Goal: Check status: Check status

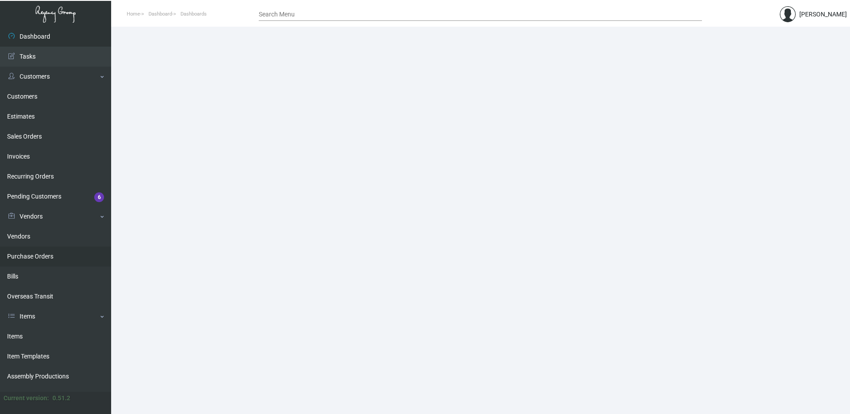
drag, startPoint x: 36, startPoint y: 258, endPoint x: 96, endPoint y: 247, distance: 61.1
click at [36, 258] on link "Purchase Orders" at bounding box center [55, 257] width 111 height 20
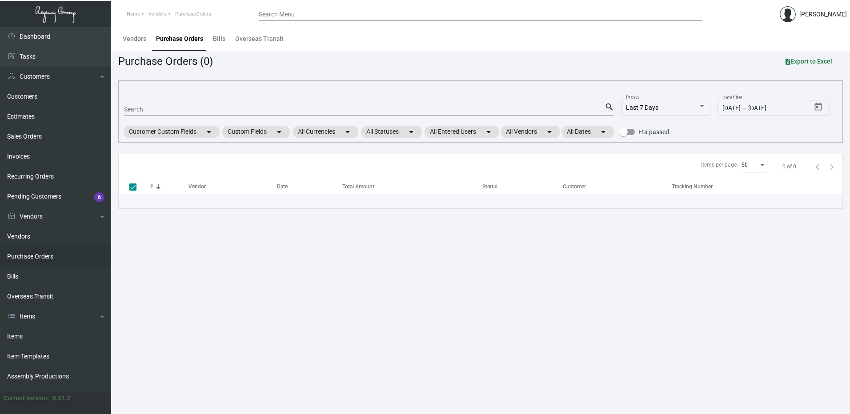
click at [166, 108] on input "Search" at bounding box center [364, 109] width 481 height 7
paste input "106108"
type input "106108"
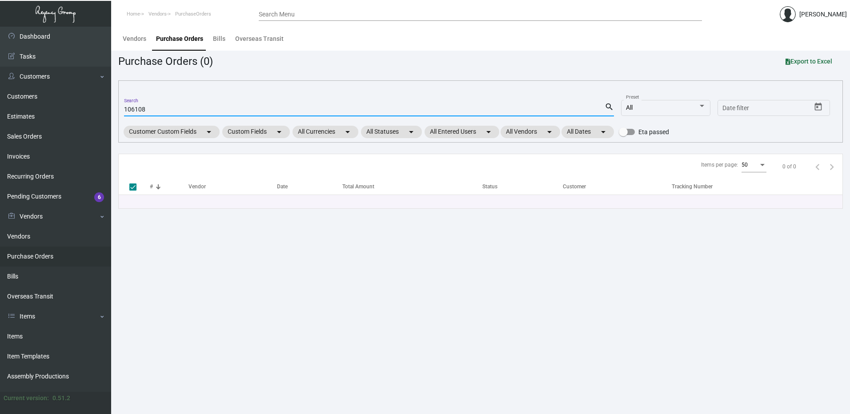
checkbox input "false"
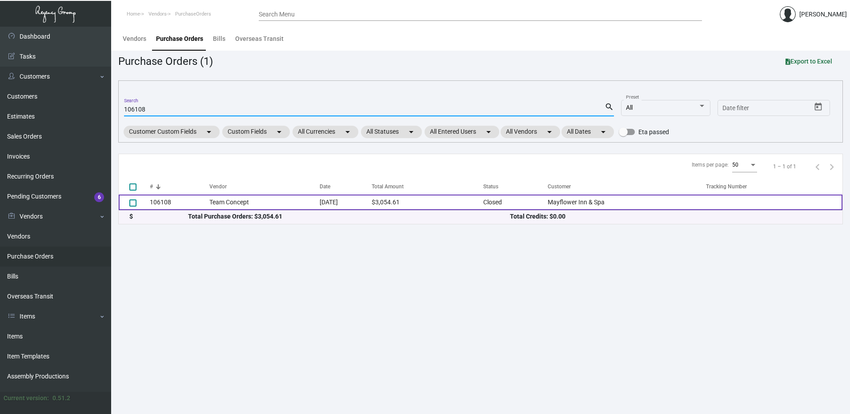
click at [240, 202] on td "Team Concept" at bounding box center [264, 203] width 110 height 16
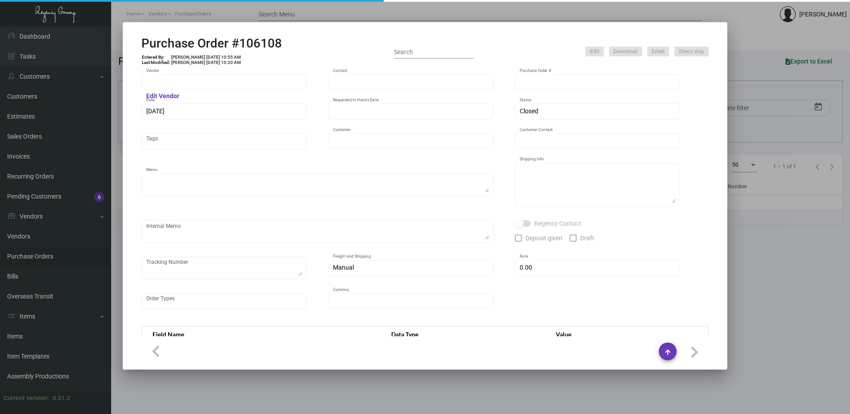
type input "Team Concept"
type input "[PERSON_NAME]"
type input "106108"
type input "[DATE]"
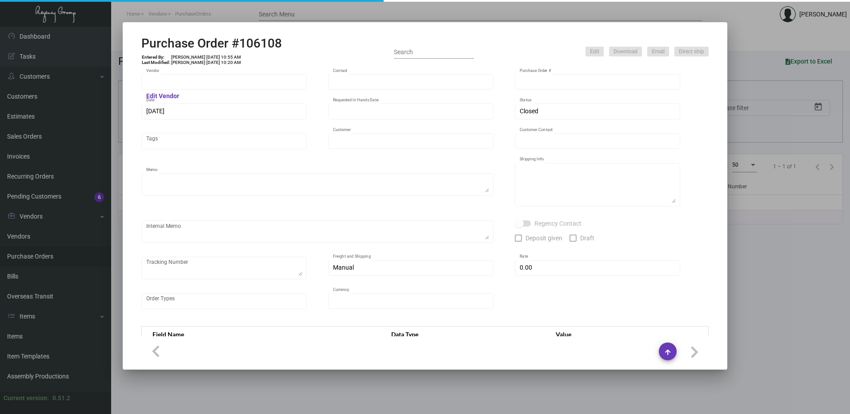
type input "Mayflower Inn & Spa"
type input "[PERSON_NAME]"
type textarea "***ANY PRICE DISCREPANCY MUST BE CALLED OUT PRIOR TO PROCEEDING WITH THIS ORDER…"
type textarea "Mayflower Inn & Spa - [PERSON_NAME] [STREET_ADDRESS][PERSON_NAME][US_STATE]"
type input "$ 0.00"
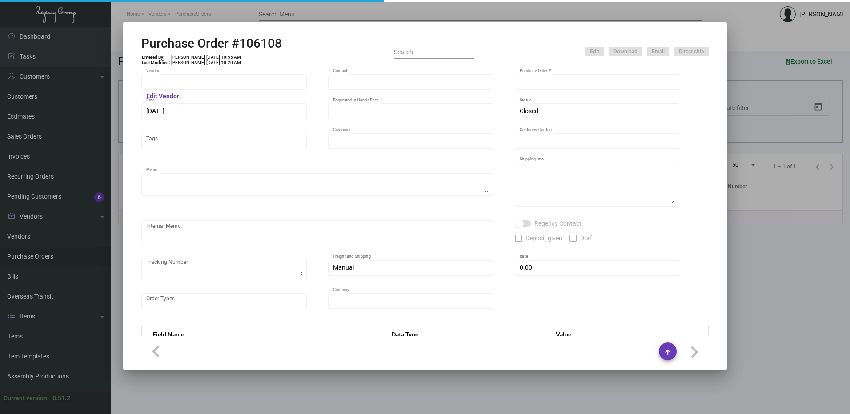
type input "United States Dollar $"
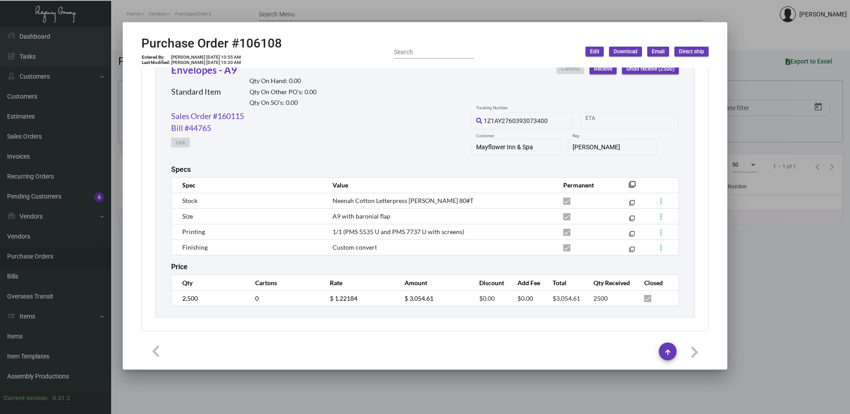
scroll to position [343, 0]
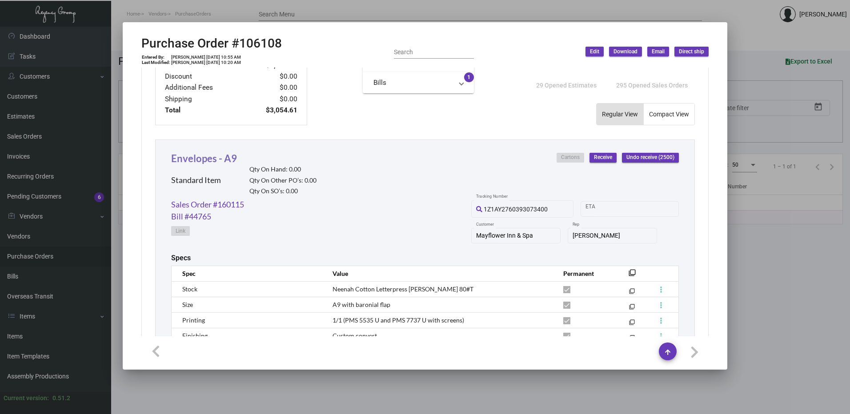
click at [194, 158] on link "Envelopes - A9" at bounding box center [204, 159] width 66 height 12
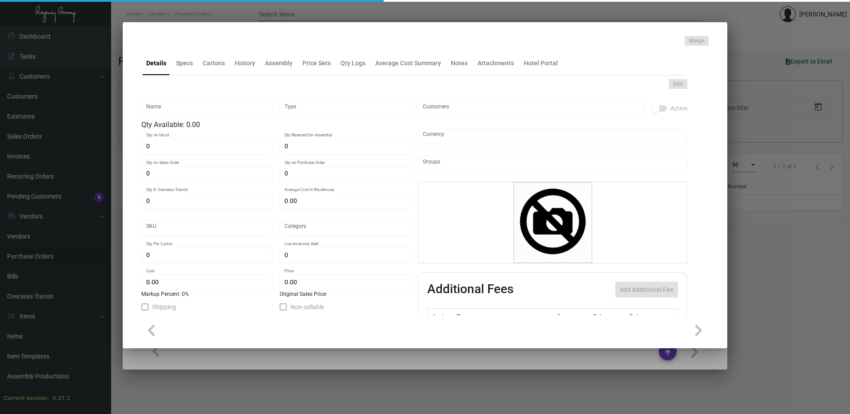
type input "Envelopes - A9"
type input "Standard Item"
type input "$ 0.00"
type input "Standard"
type input "$ 1.22184"
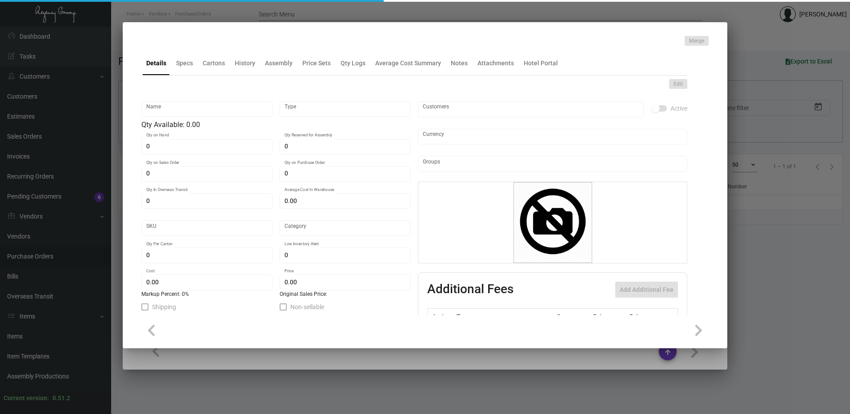
type input "$ 2.42"
checkbox input "true"
type input "United States Dollar $"
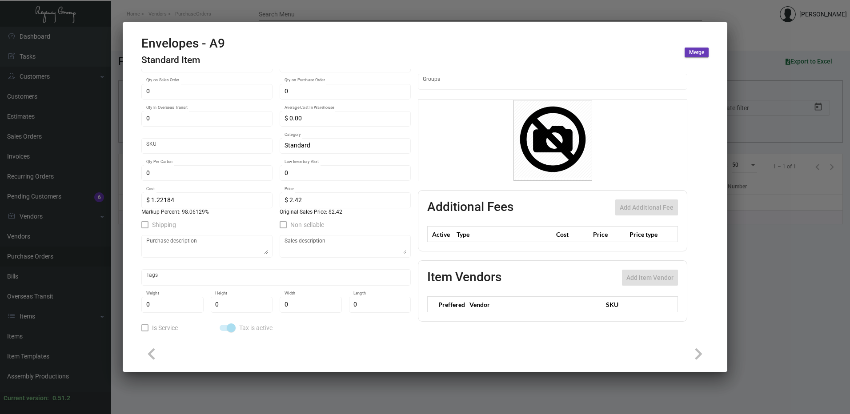
scroll to position [0, 0]
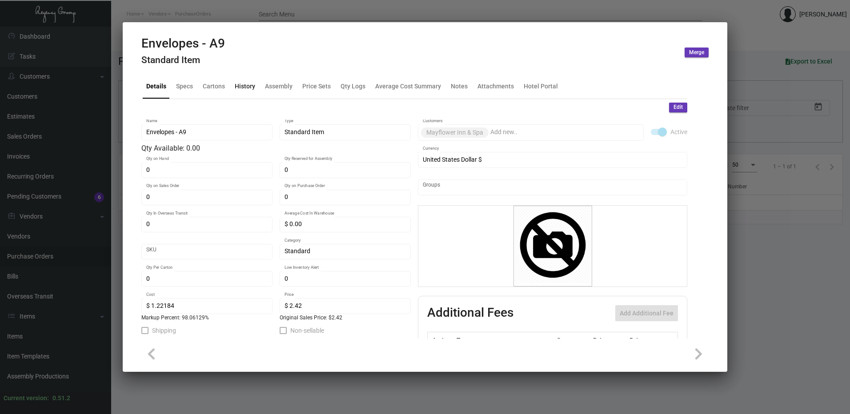
click at [245, 89] on div "History" at bounding box center [245, 86] width 20 height 9
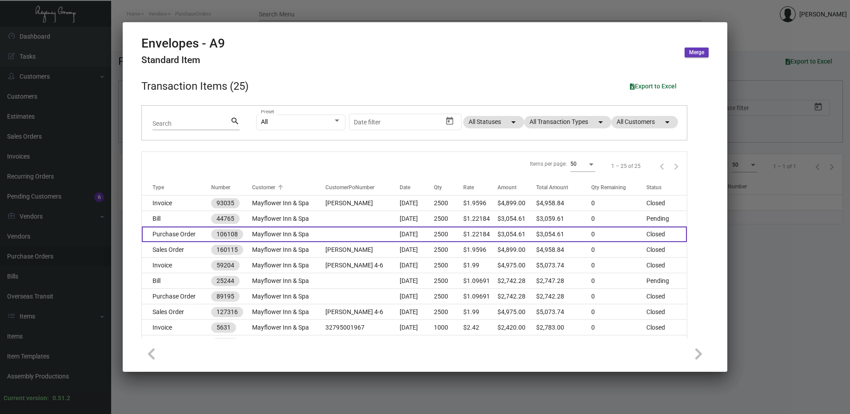
scroll to position [44, 0]
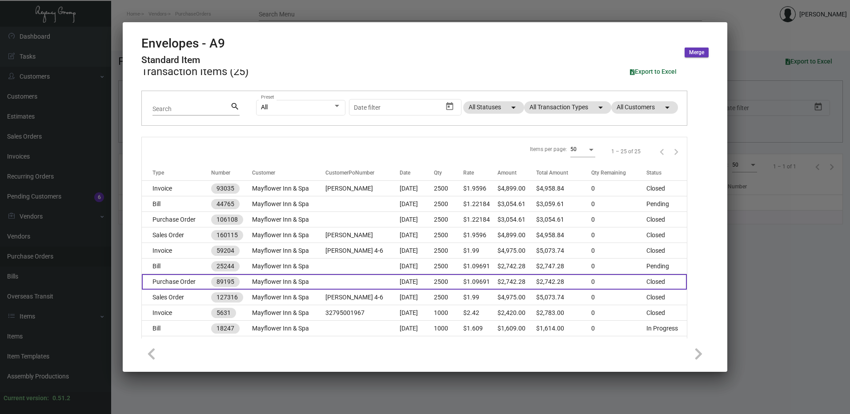
click at [269, 279] on td "Mayflower Inn & Spa" at bounding box center [288, 282] width 73 height 16
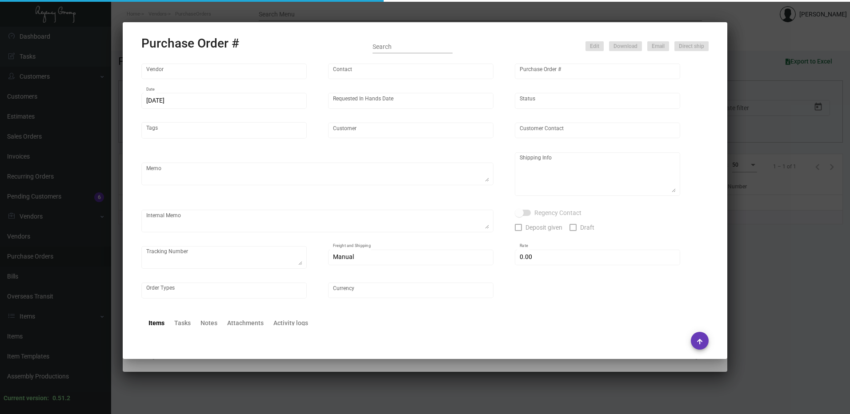
type input "Team Concept"
type input "[PERSON_NAME]"
type input "89195"
type input "[DATE]"
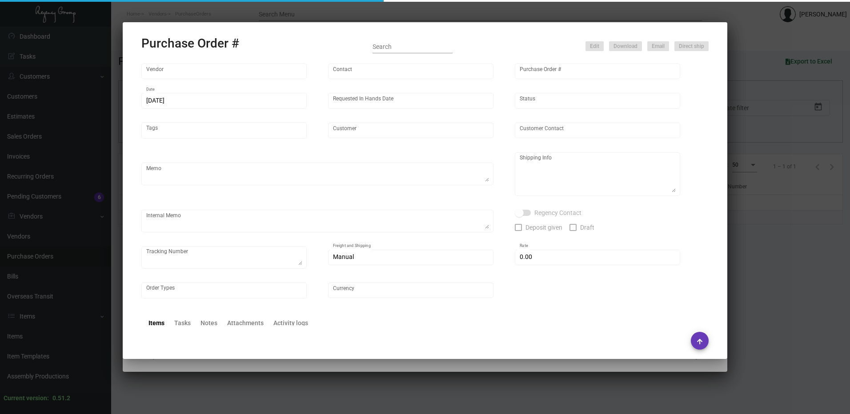
type input "Mayflower Inn & Spa"
type input "[PERSON_NAME]"
type textarea "Reference your Quote No. 22354 - Please show PDF proof - confirm ship date 4-6 …"
type textarea "Mayflower Inn & Spa [PERSON_NAME] [STREET_ADDRESS][PERSON_NAME][US_STATE]"
type textarea "[DATE] - Estimated Ship date is [DATE] - TC will send tracking"
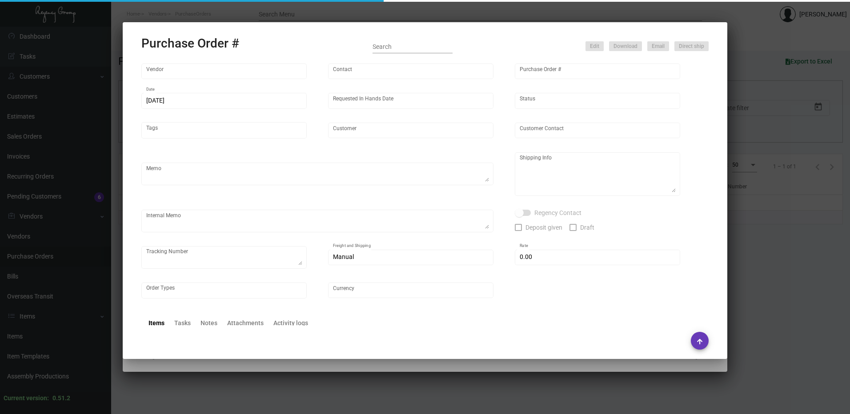
type input "$ 0.00"
type input "United States Dollar $"
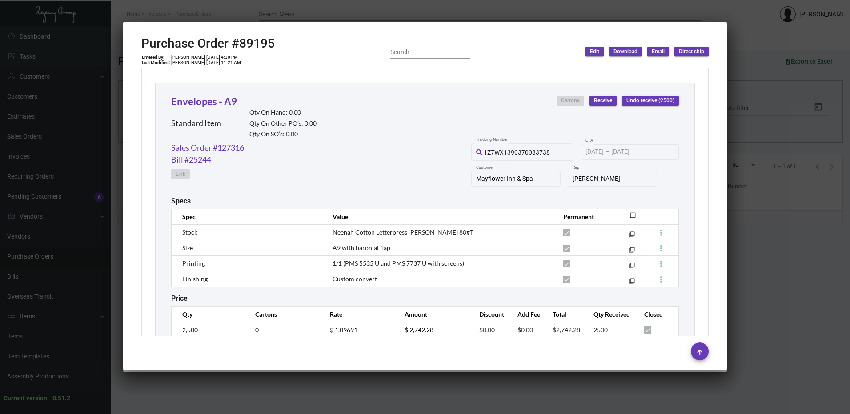
scroll to position [432, 0]
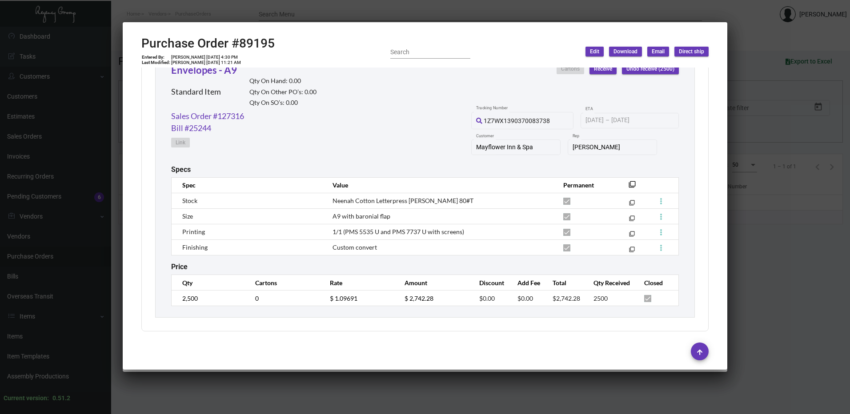
click at [774, 212] on div at bounding box center [425, 207] width 850 height 414
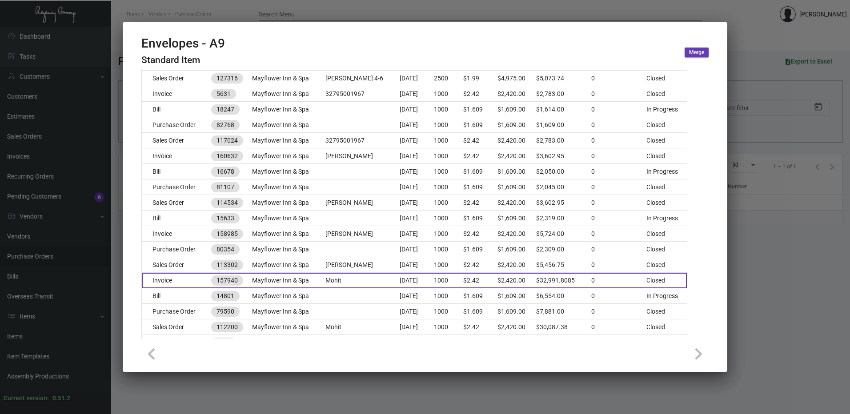
scroll to position [297, 0]
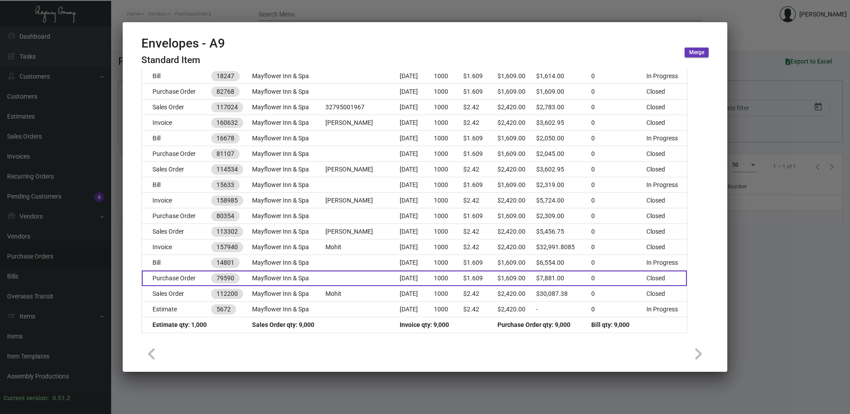
click at [187, 275] on td "Purchase Order" at bounding box center [176, 279] width 69 height 16
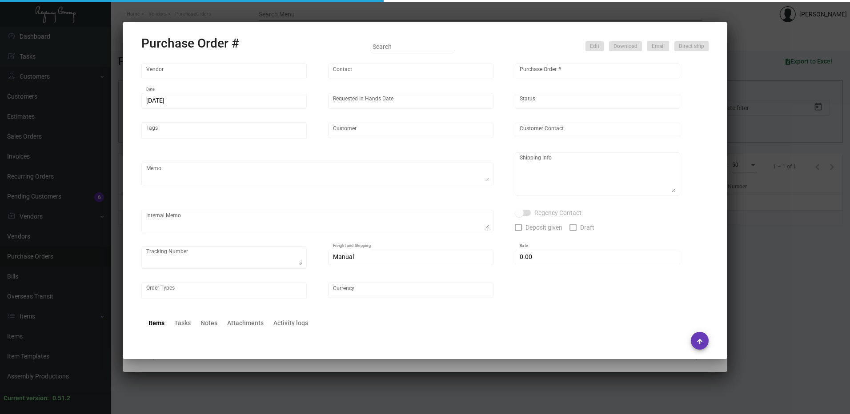
type input "Team Concept"
type input "[PERSON_NAME]"
type input "79590"
type input "[DATE]"
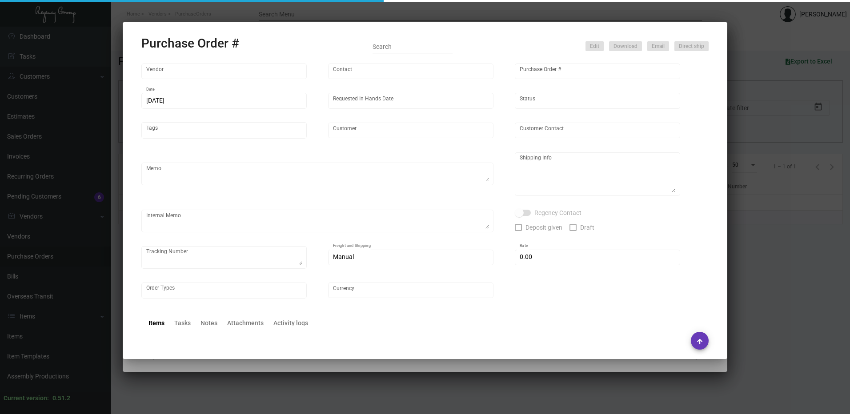
type input "Mayflower Inn & Spa"
type input "[PERSON_NAME]"
type textarea "***Hotel wants everything by [DATE].*** 1Z7WX1390368269202-samples shipped to o…"
type textarea "Mayflower Inn & Spa [PERSON_NAME] [STREET_ADDRESS][PERSON_NAME][US_STATE]"
type input "$ 0.00"
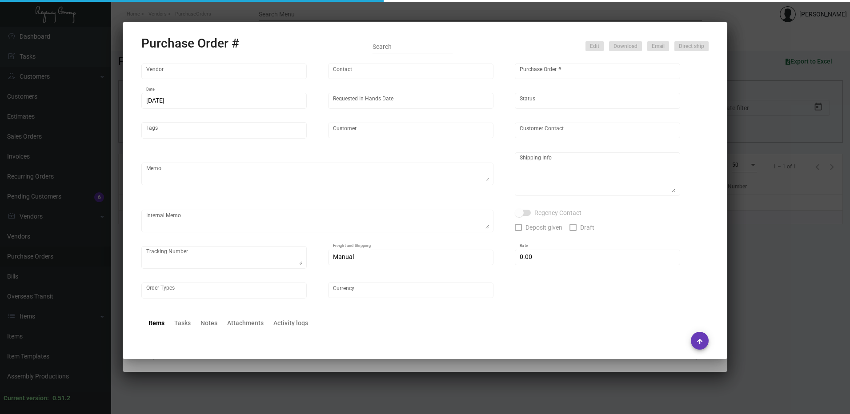
type input "United States Dollar $"
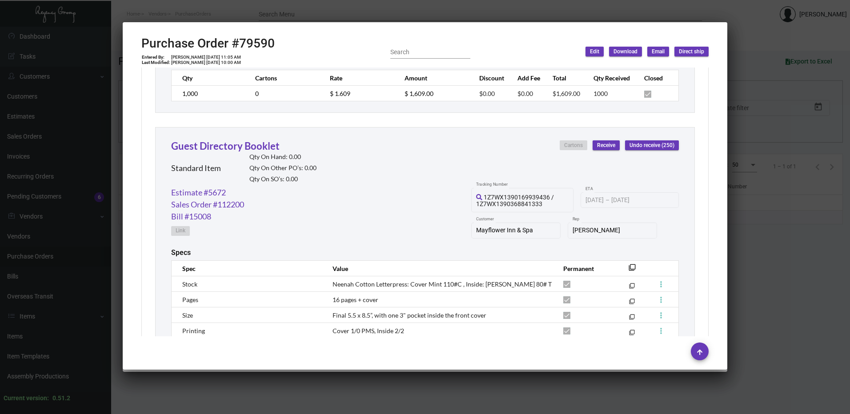
scroll to position [1067, 0]
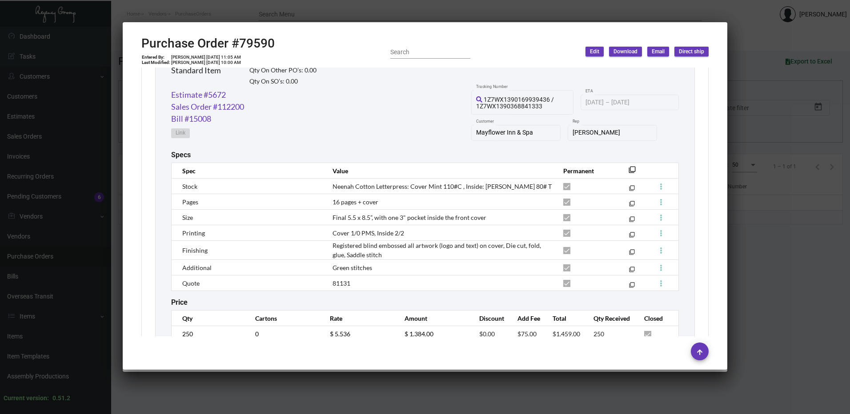
click at [373, 14] on div at bounding box center [425, 207] width 850 height 414
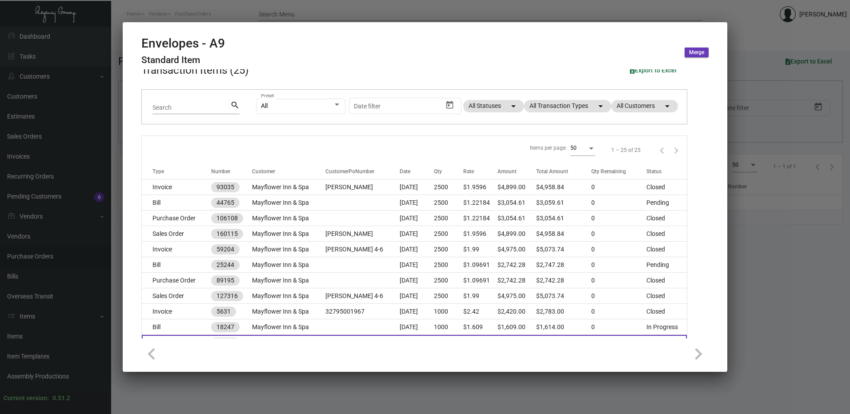
scroll to position [0, 0]
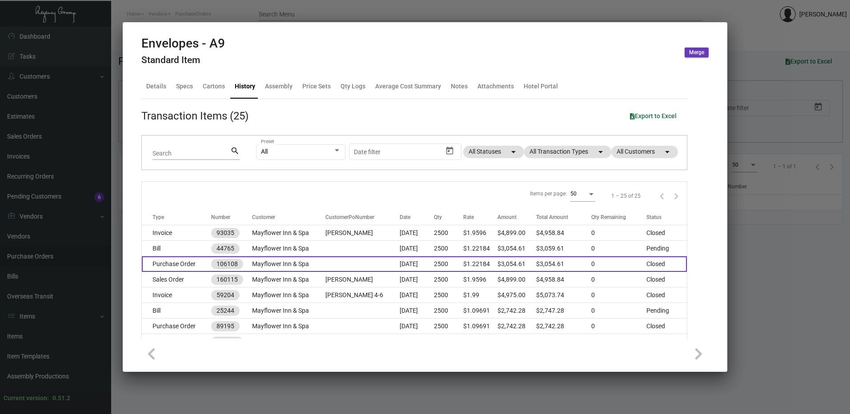
click at [171, 260] on td "Purchase Order" at bounding box center [176, 265] width 69 height 16
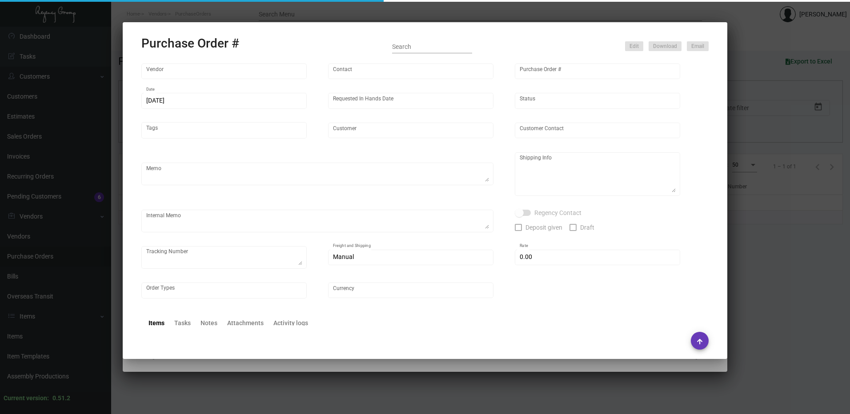
type input "Team Concept"
type input "[PERSON_NAME]"
type input "106108"
type input "[DATE]"
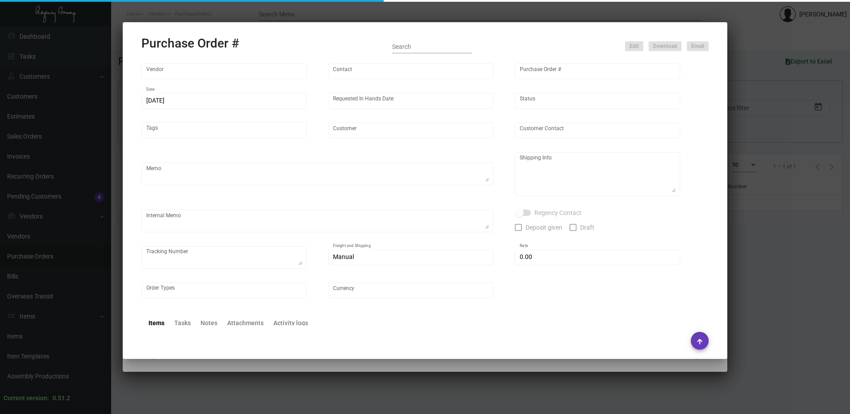
type input "Mayflower Inn & Spa"
type input "[PERSON_NAME]"
type textarea "***ANY PRICE DISCREPANCY MUST BE CALLED OUT PRIOR TO PROCEEDING WITH THIS ORDER…"
type textarea "Mayflower Inn & Spa - [PERSON_NAME] [STREET_ADDRESS][PERSON_NAME][US_STATE]"
type input "$ 0.00"
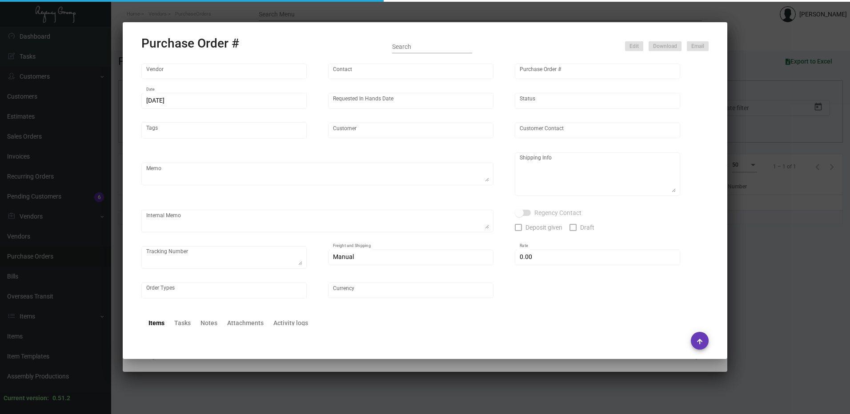
type input "United States Dollar $"
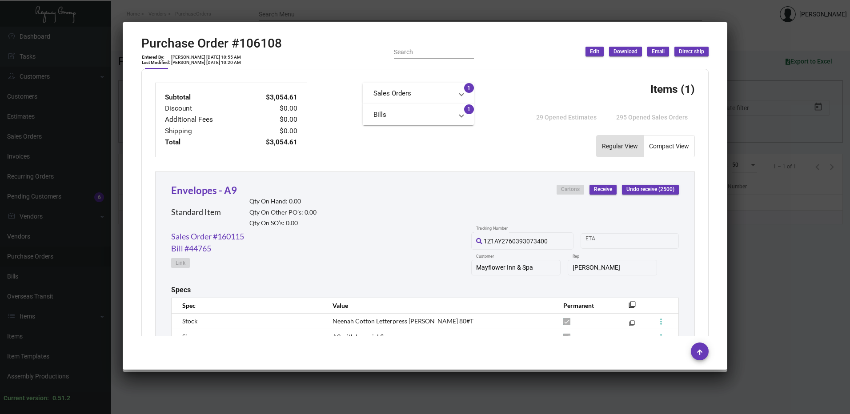
scroll to position [432, 0]
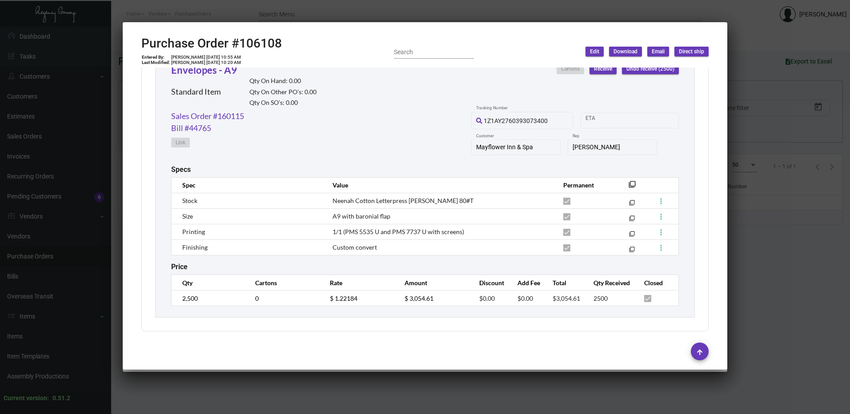
click at [225, 56] on td "[PERSON_NAME] [DATE] 10:55 AM" at bounding box center [206, 57] width 71 height 5
click at [364, 68] on div "Envelopes - A9 Standard Item Qty On Hand: 0.00 Qty On Other PO’s: 0.00 Qty On S…" at bounding box center [425, 87] width 508 height 48
click at [153, 3] on div at bounding box center [425, 207] width 850 height 414
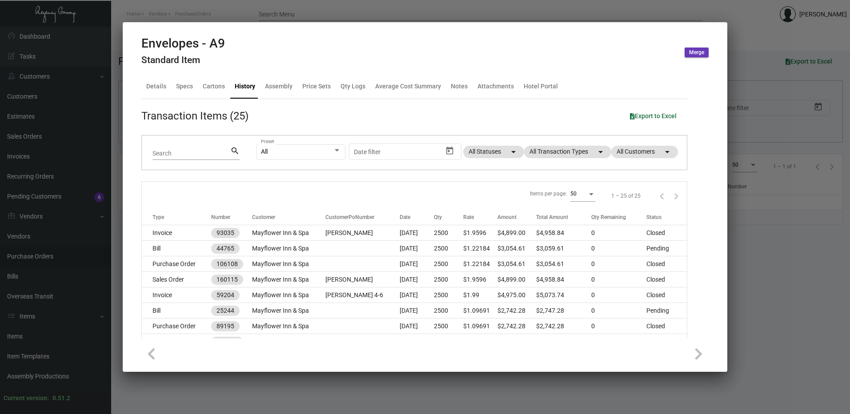
click at [733, 31] on div at bounding box center [425, 207] width 850 height 414
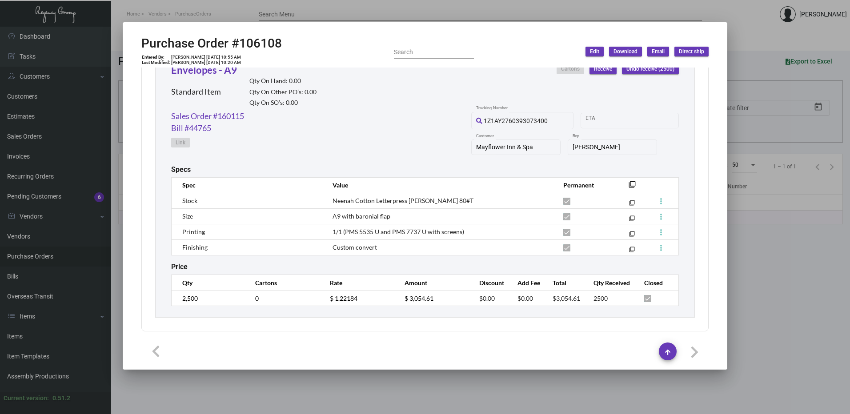
click at [315, 12] on div at bounding box center [425, 207] width 850 height 414
